Goal: Task Accomplishment & Management: Use online tool/utility

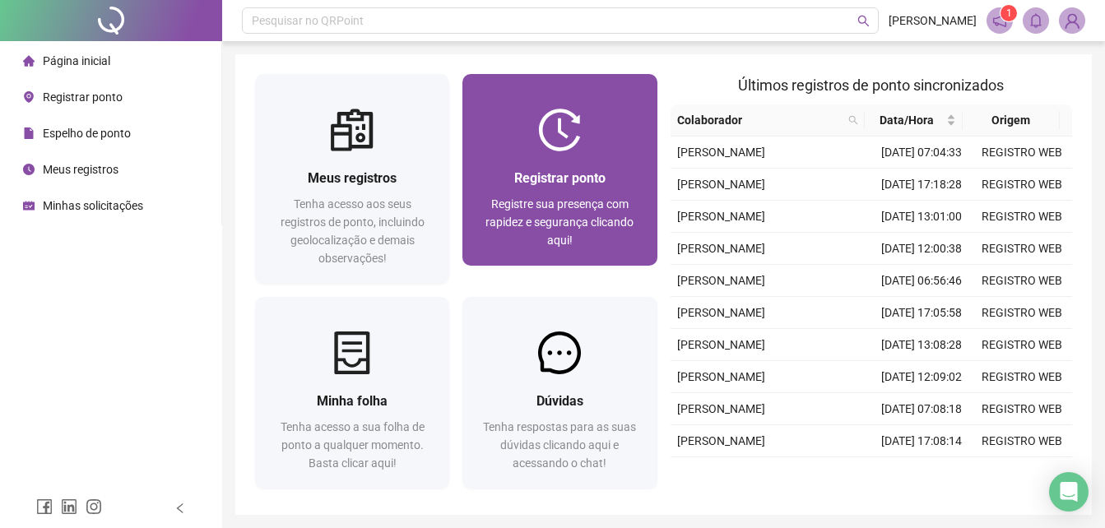
drag, startPoint x: 0, startPoint y: 0, endPoint x: 572, endPoint y: 164, distance: 594.9
click at [572, 164] on div "Registrar ponto Registre sua presença com rapidez e segurança clicando aqui!" at bounding box center [559, 208] width 194 height 114
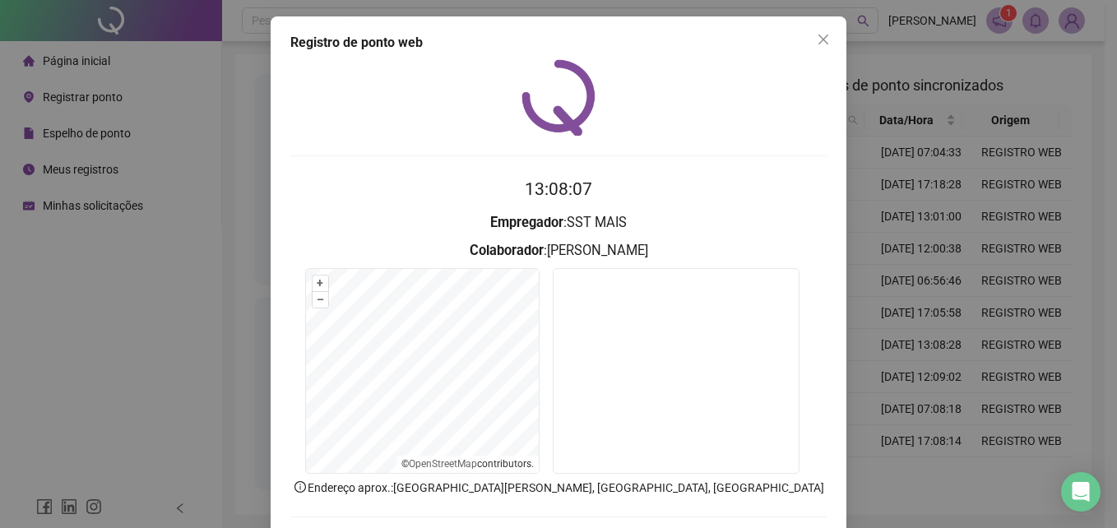
scroll to position [78, 0]
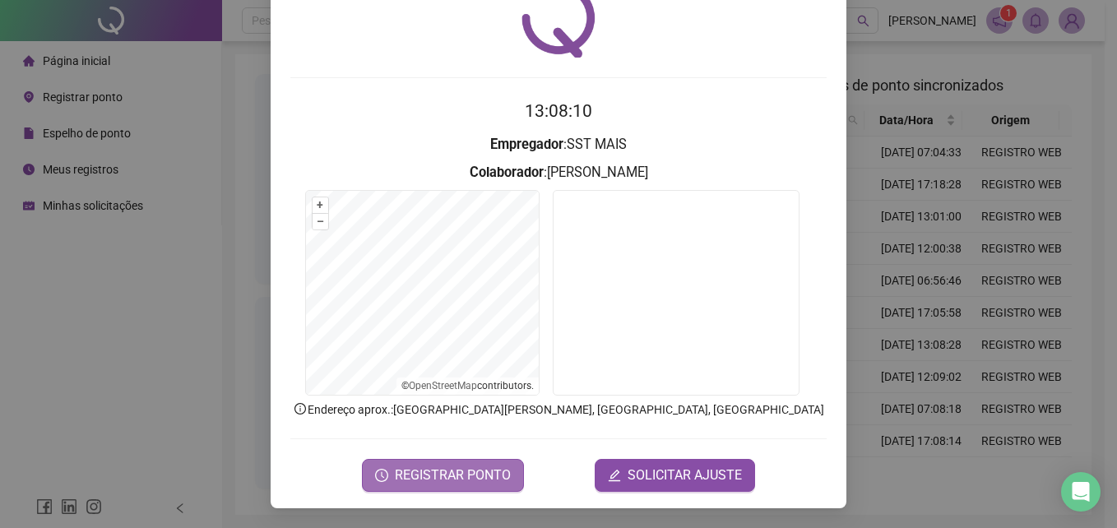
click at [462, 469] on span "REGISTRAR PONTO" at bounding box center [453, 476] width 116 height 20
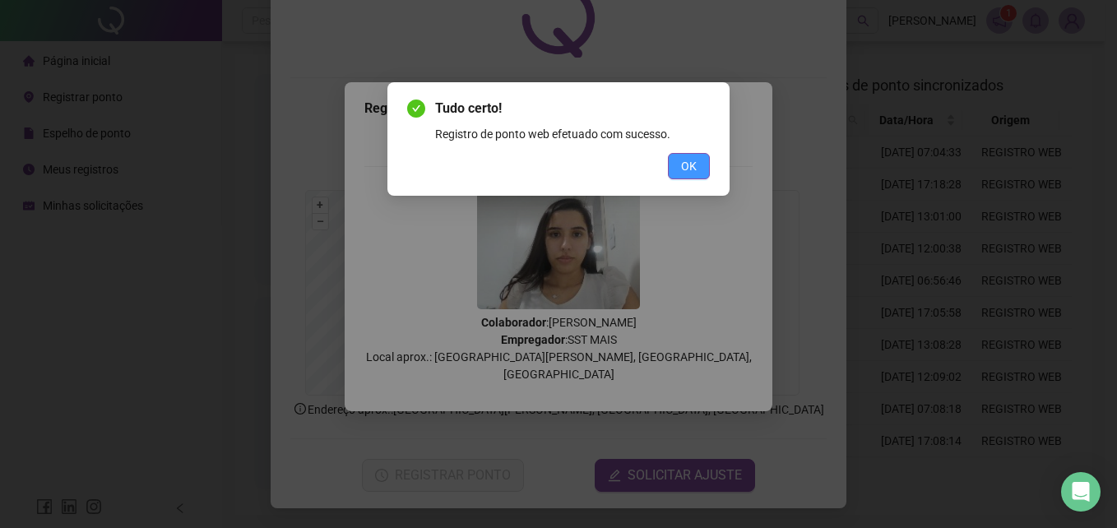
click at [694, 161] on span "OK" at bounding box center [689, 166] width 16 height 18
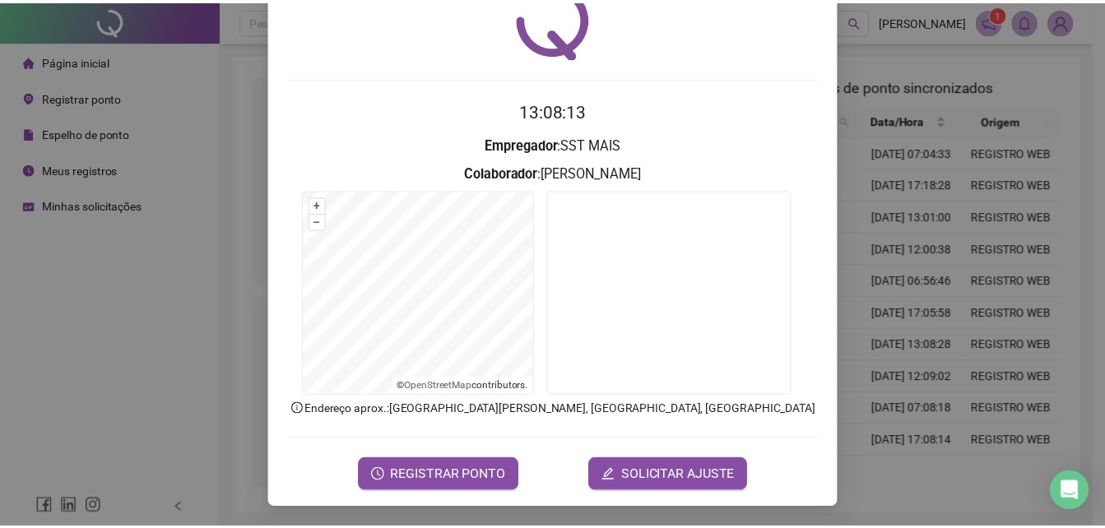
scroll to position [0, 0]
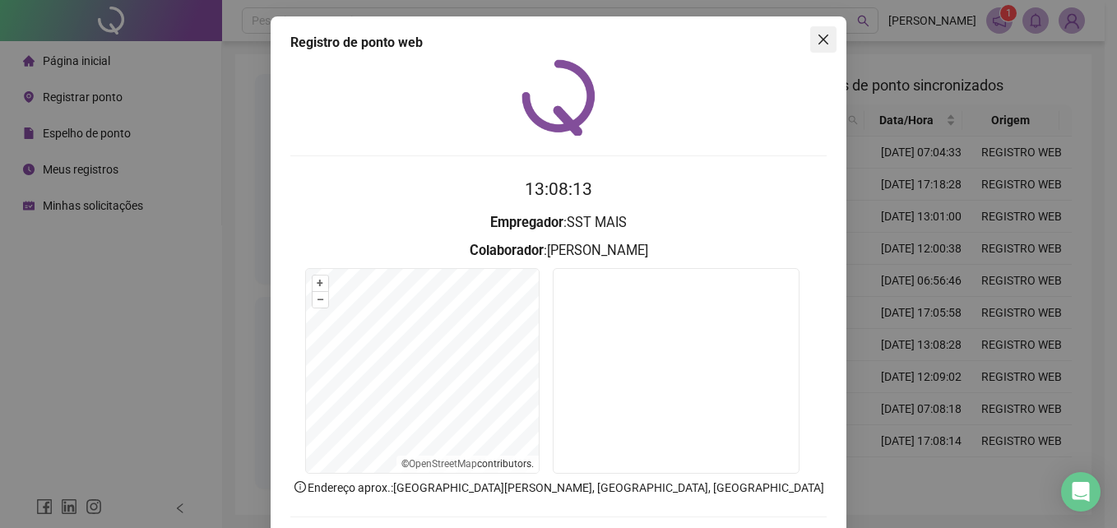
click at [811, 39] on span "Close" at bounding box center [824, 39] width 26 height 13
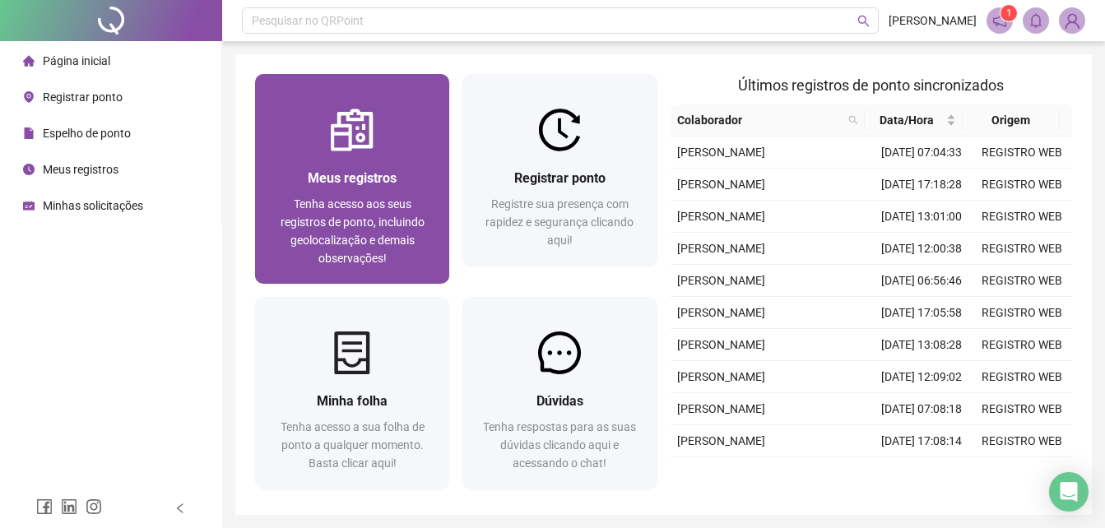
click at [337, 146] on img at bounding box center [352, 130] width 43 height 43
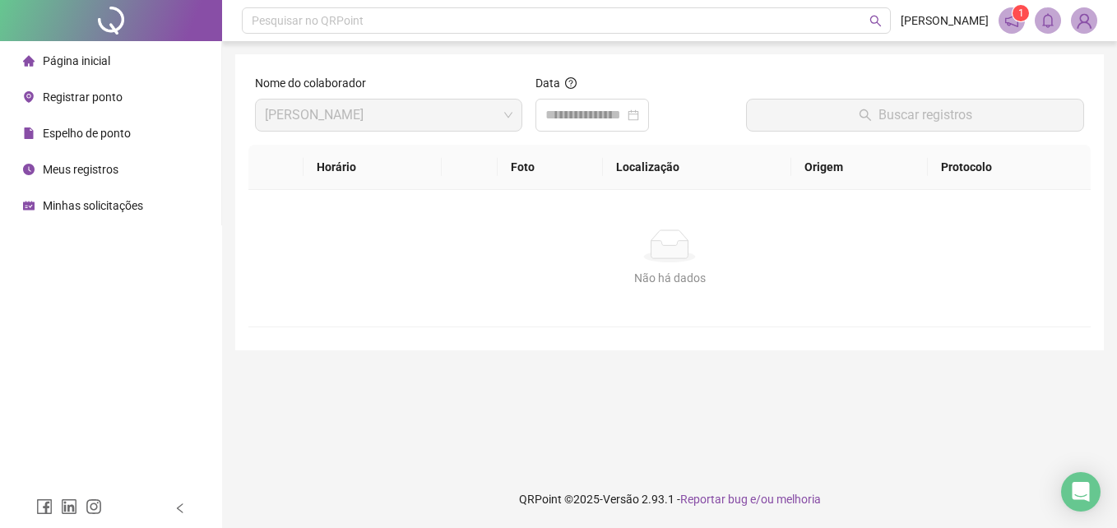
click at [119, 38] on div at bounding box center [111, 20] width 222 height 41
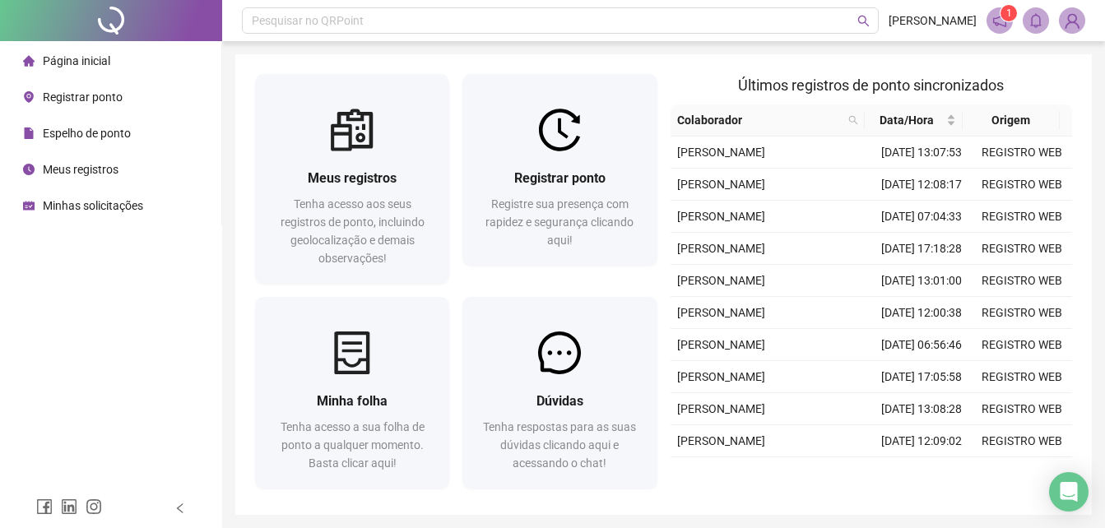
drag, startPoint x: 118, startPoint y: 48, endPoint x: 131, endPoint y: 53, distance: 13.3
click at [118, 48] on li "Página inicial" at bounding box center [110, 60] width 215 height 33
